Goal: Information Seeking & Learning: Find contact information

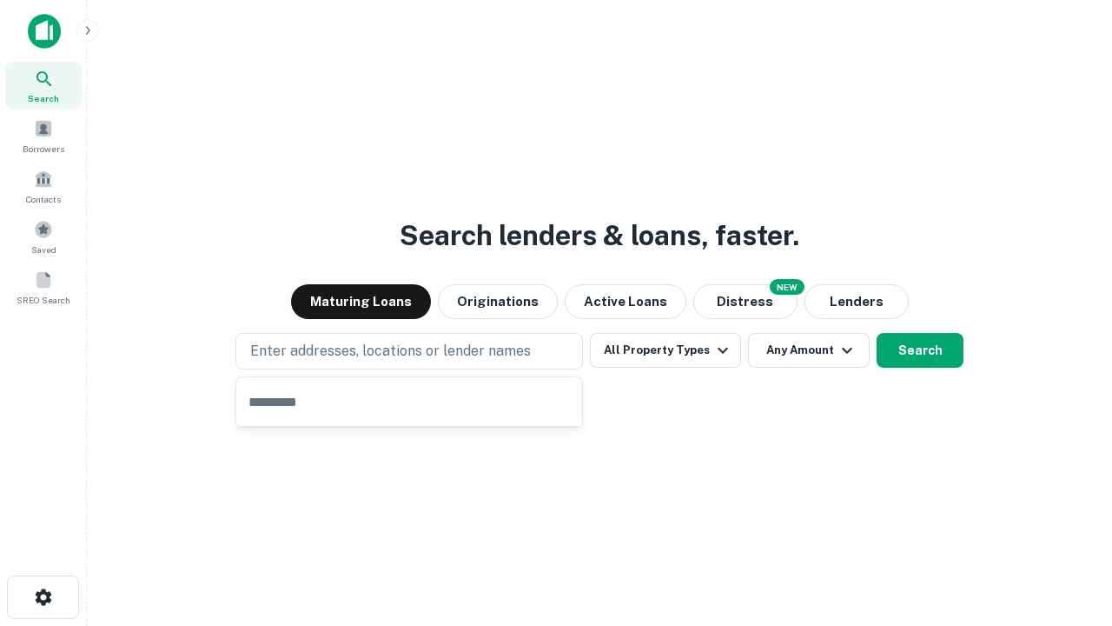
type input "**********"
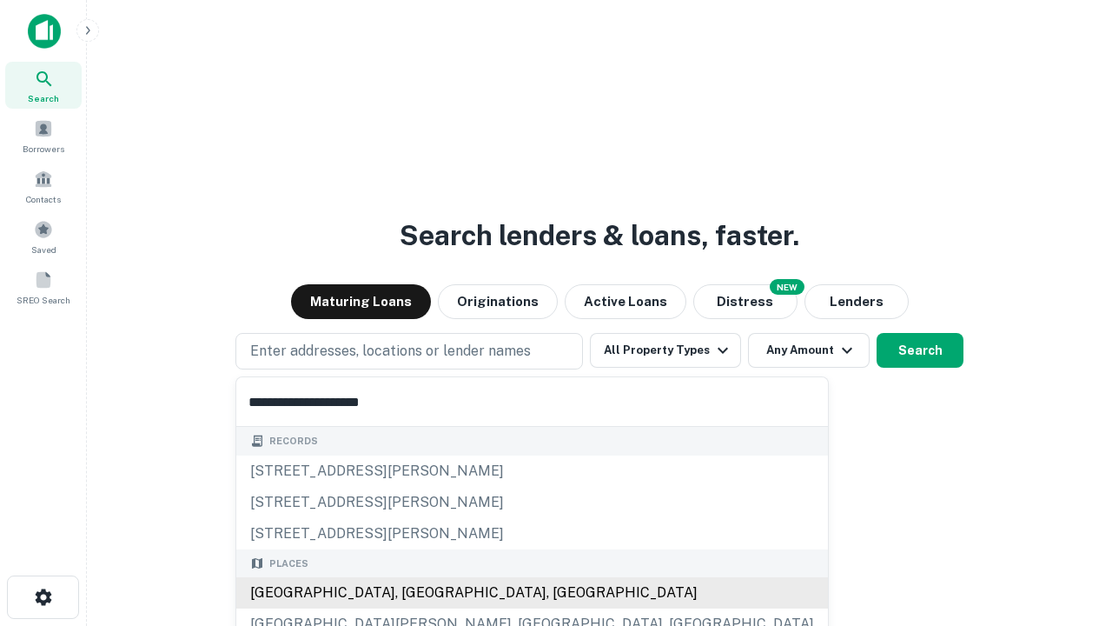
click at [415, 593] on div "Santa Monica, CA, USA" at bounding box center [532, 592] width 592 height 31
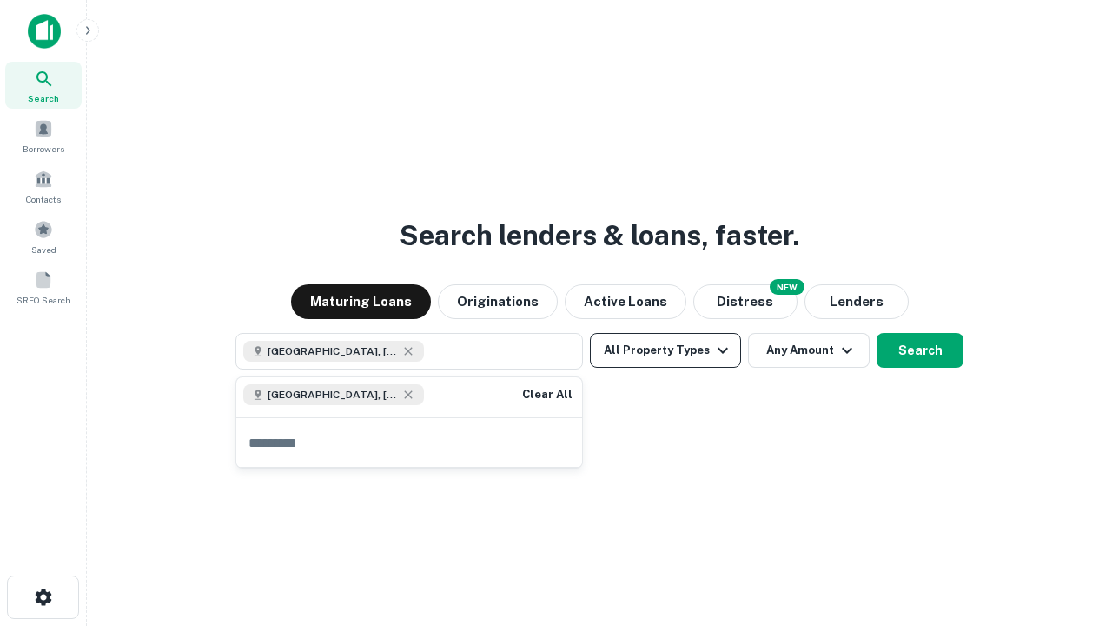
click at [666, 350] on button "All Property Types" at bounding box center [665, 350] width 151 height 35
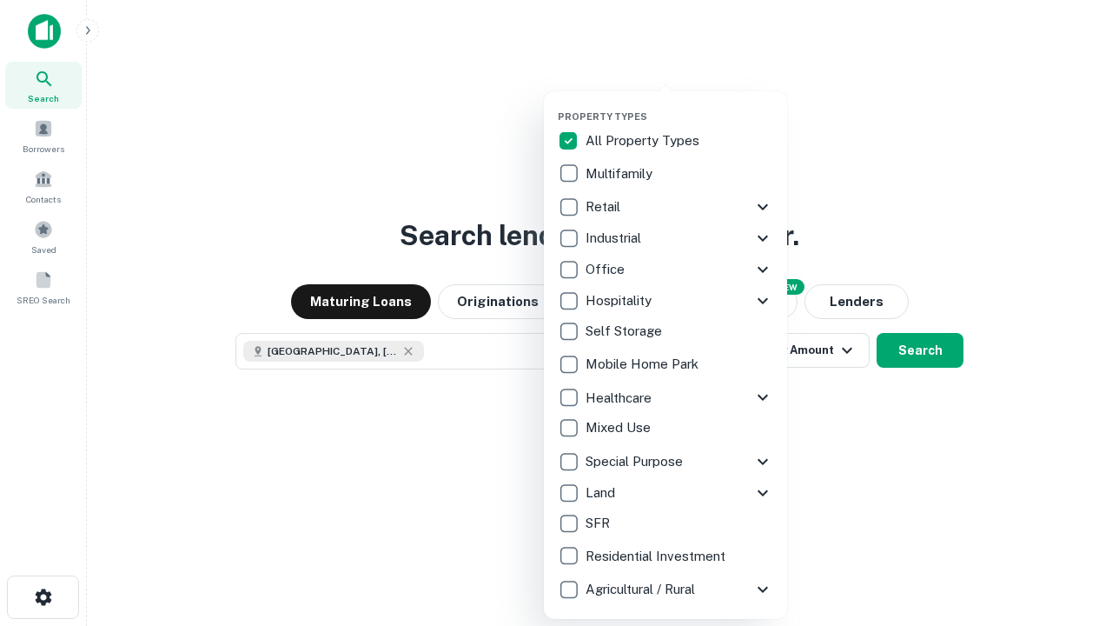
click at [679, 105] on button "button" at bounding box center [679, 105] width 243 height 1
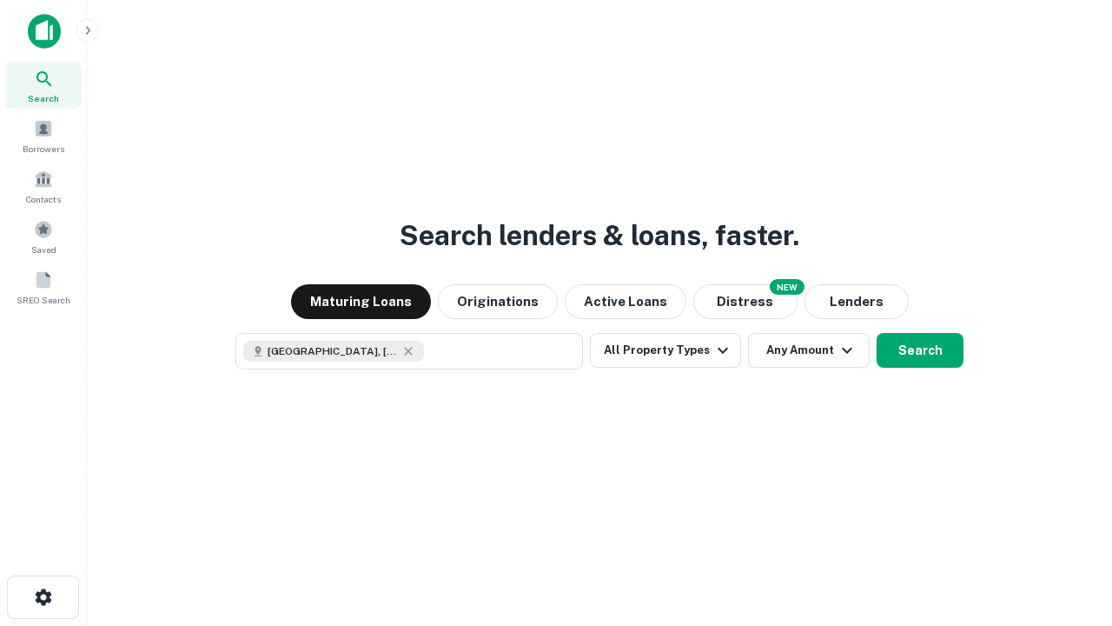
scroll to position [28, 0]
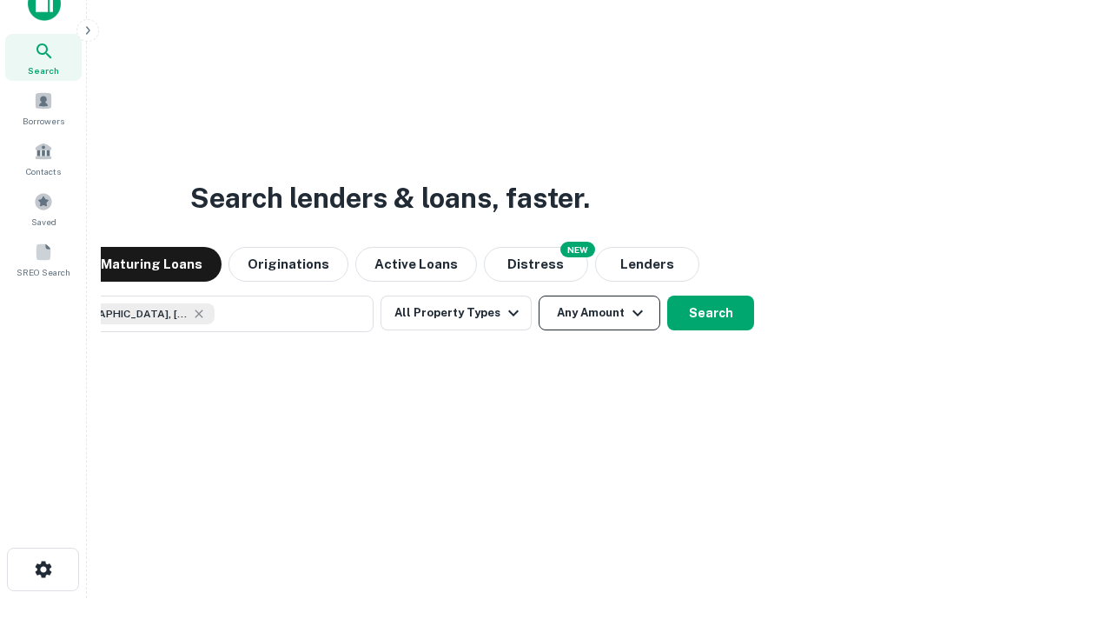
click at [539, 295] on button "Any Amount" at bounding box center [600, 312] width 122 height 35
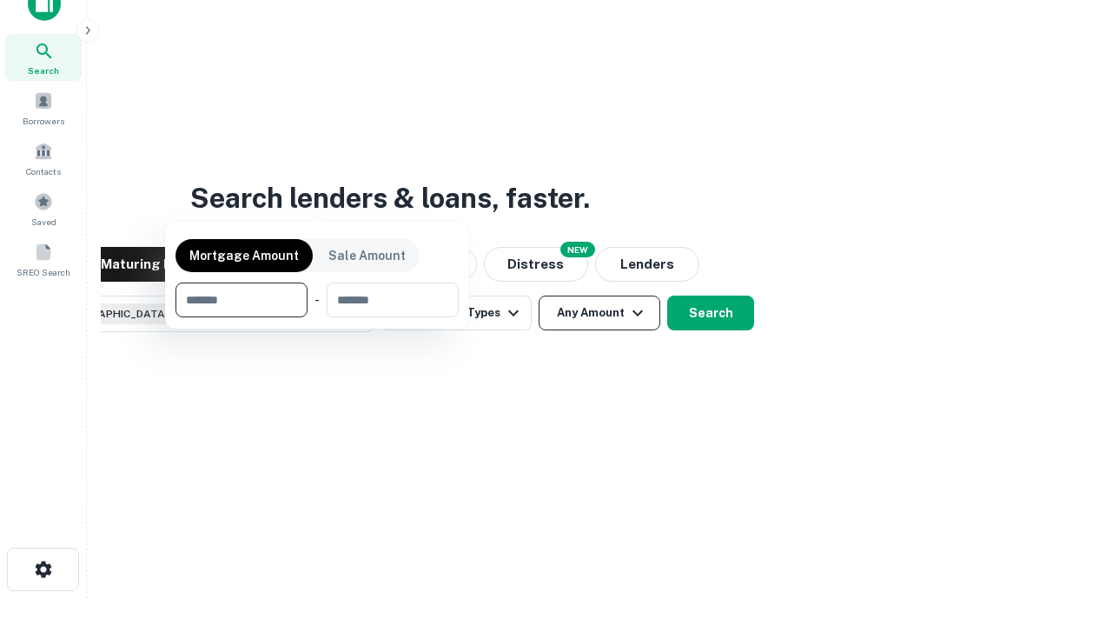
scroll to position [125, 492]
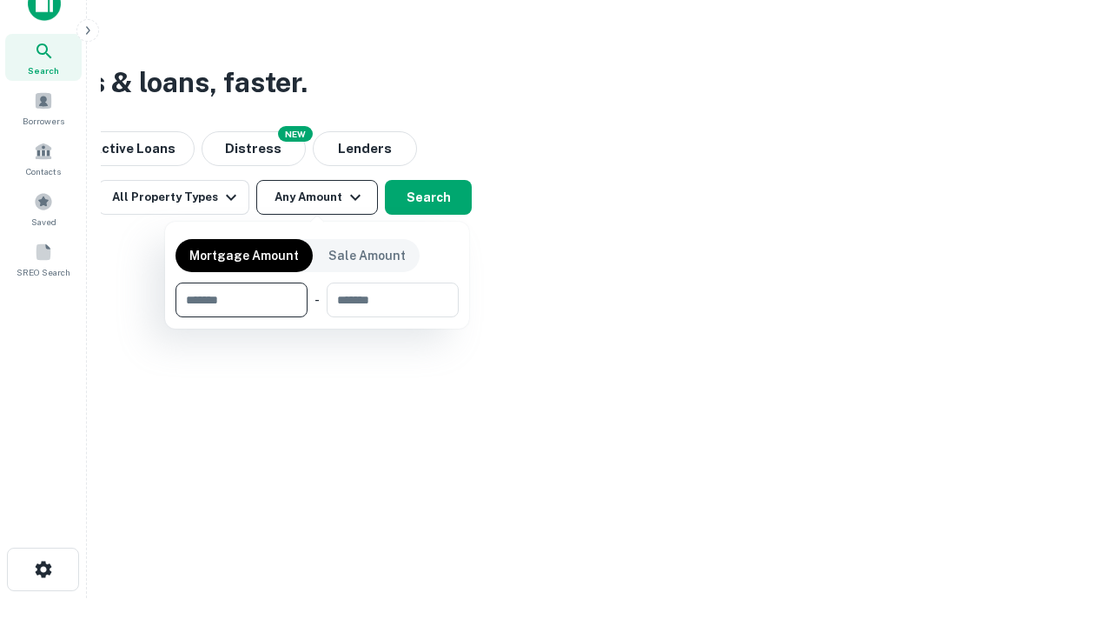
type input "*******"
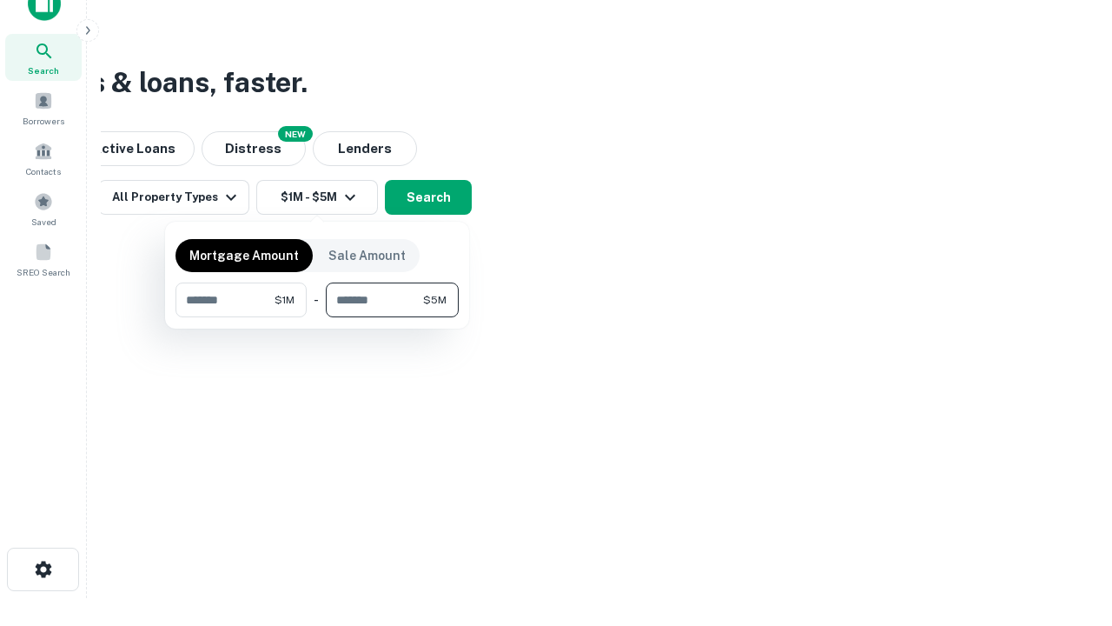
type input "*******"
click at [317, 317] on button "button" at bounding box center [317, 317] width 283 height 1
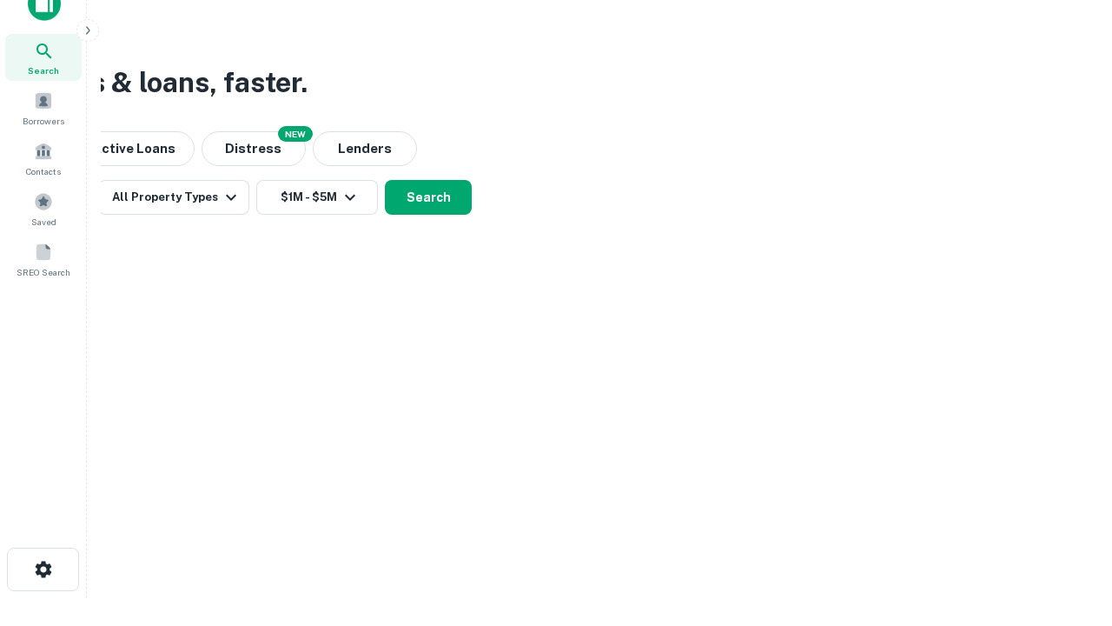
scroll to position [28, 0]
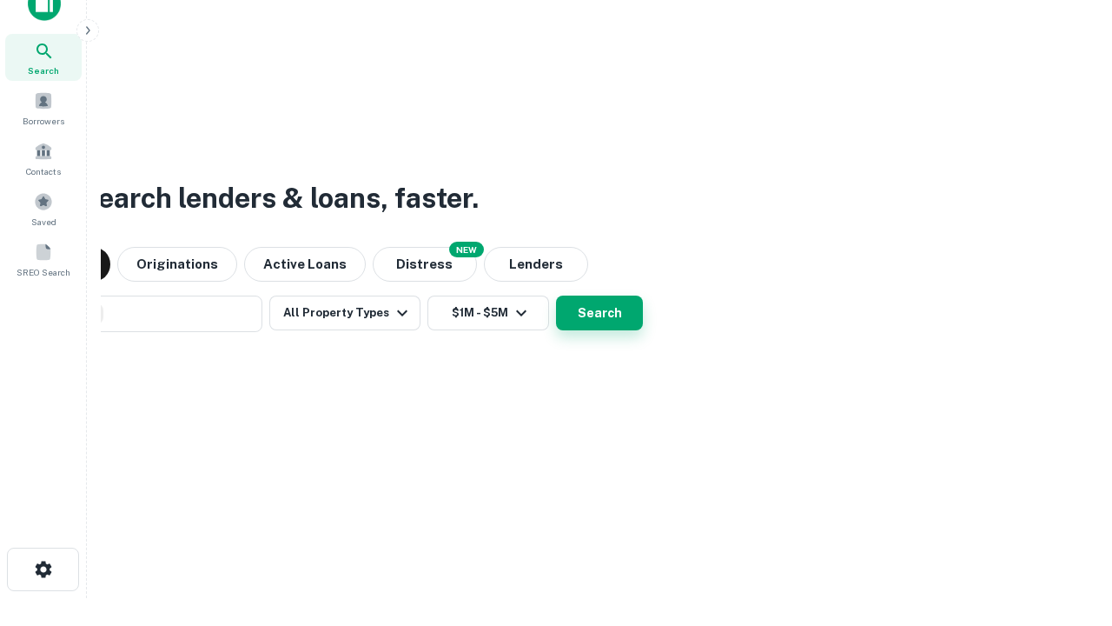
click at [556, 295] on button "Search" at bounding box center [599, 312] width 87 height 35
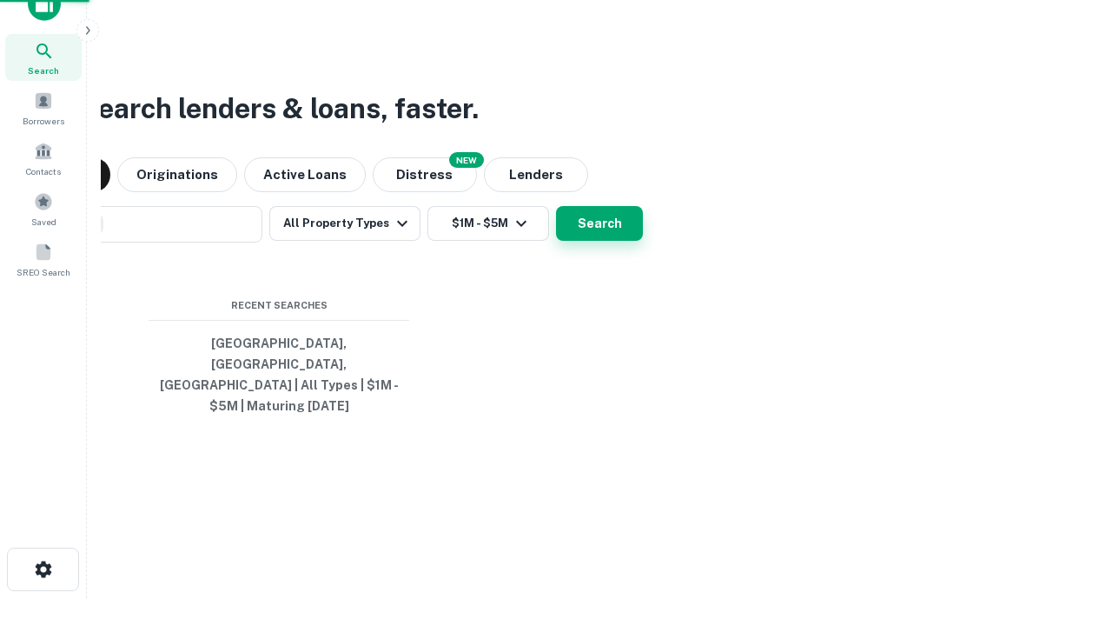
scroll to position [56, 492]
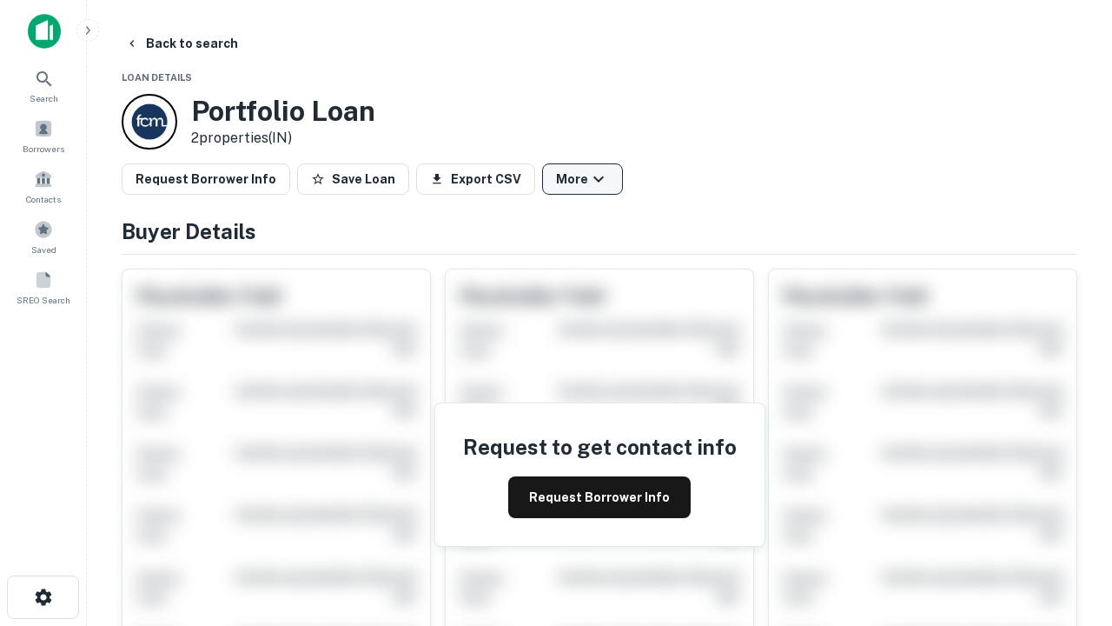
click at [582, 179] on button "More" at bounding box center [582, 178] width 81 height 31
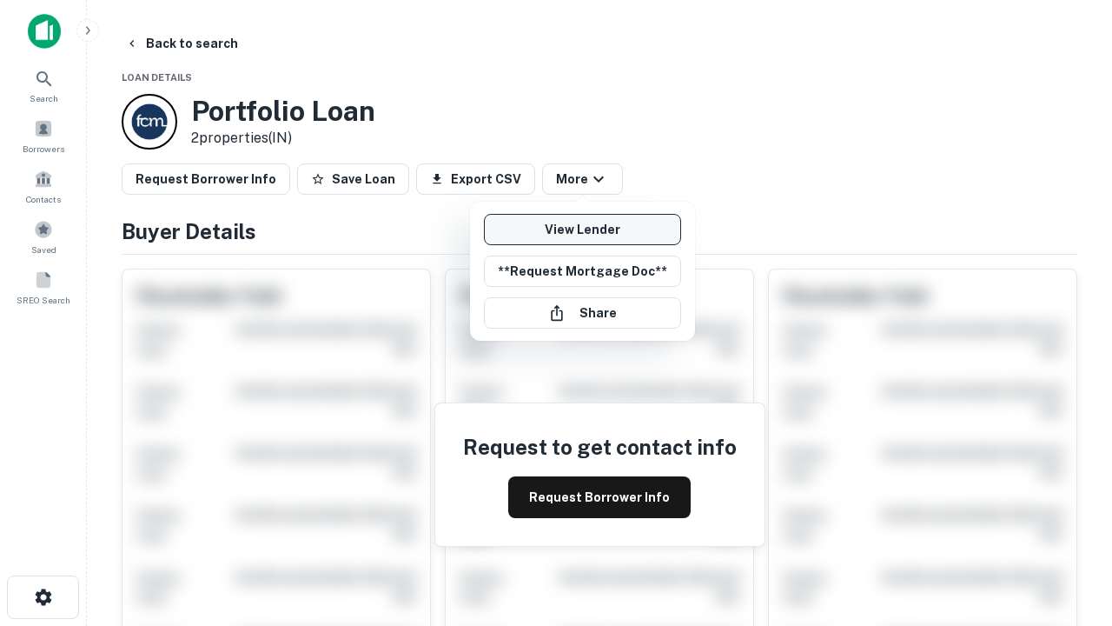
click at [582, 229] on link "View Lender" at bounding box center [582, 229] width 197 height 31
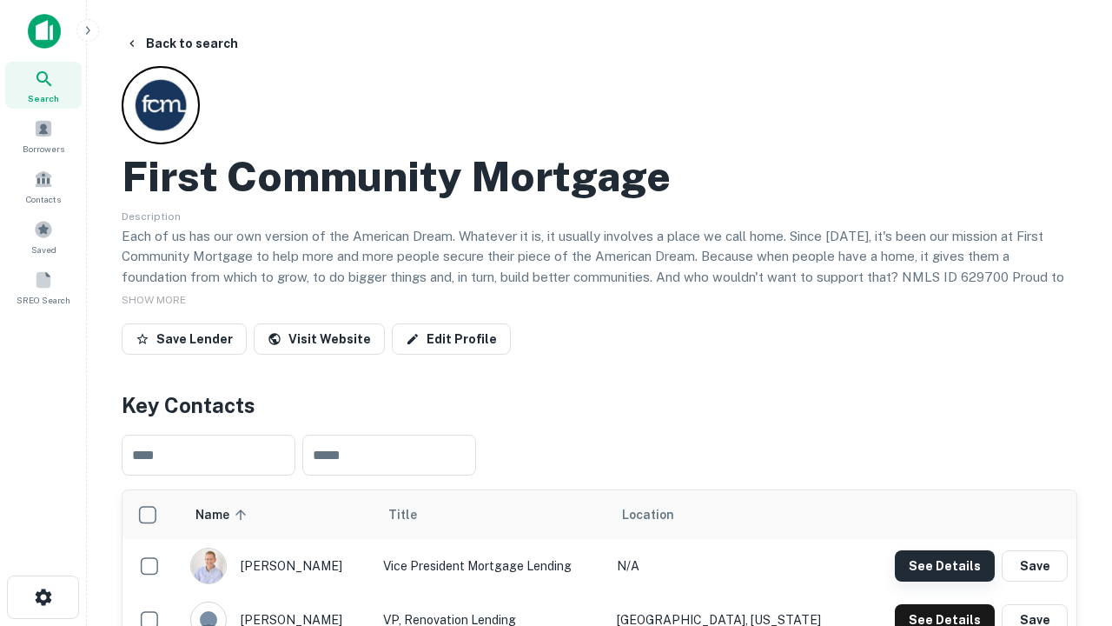
click at [944, 565] on button "See Details" at bounding box center [945, 565] width 100 height 31
click at [43, 597] on icon "button" at bounding box center [43, 597] width 21 height 21
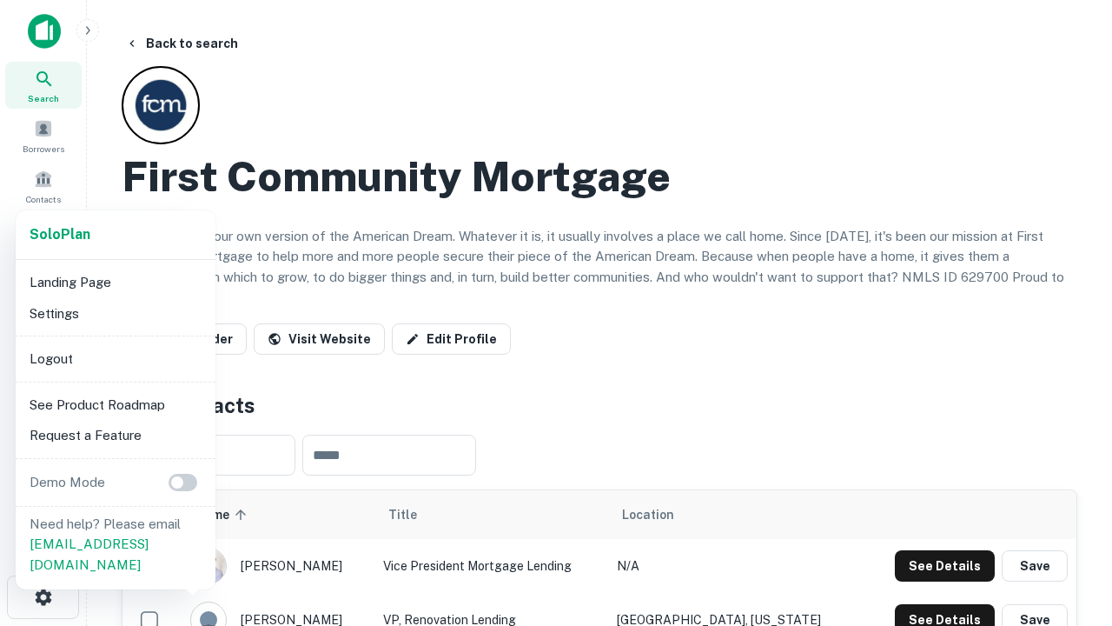
click at [115, 358] on li "Logout" at bounding box center [116, 358] width 186 height 31
